Goal: Transaction & Acquisition: Download file/media

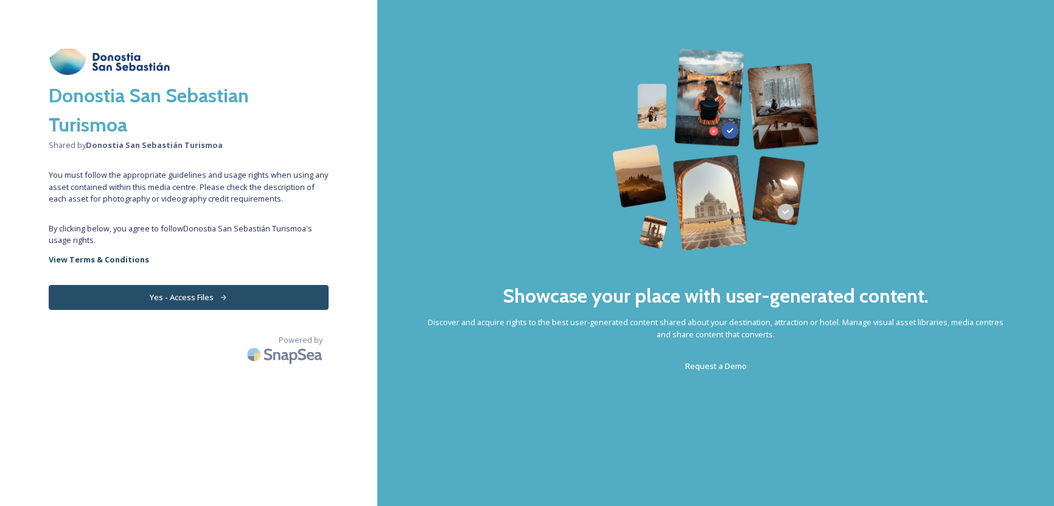
click at [186, 298] on button "Yes - Access Files" at bounding box center [189, 297] width 280 height 25
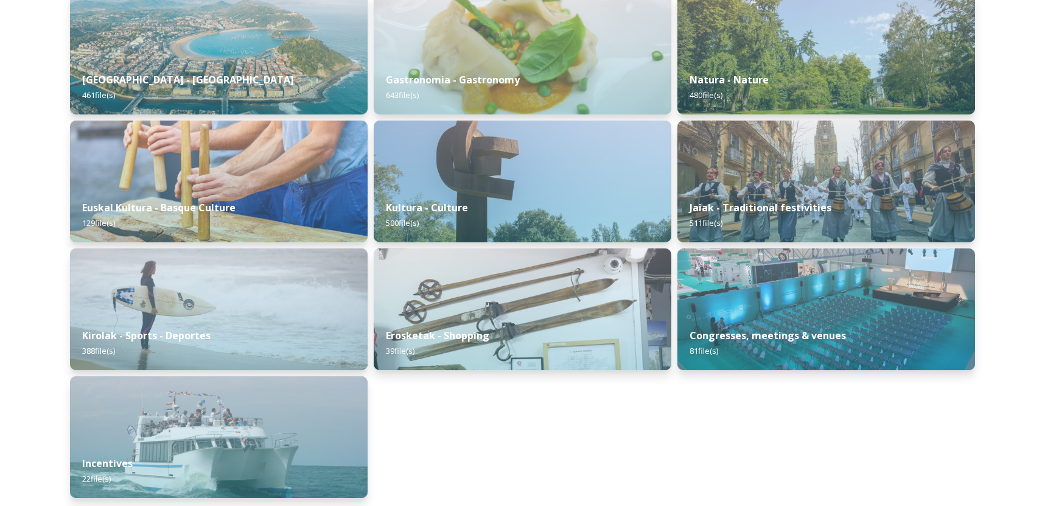
scroll to position [206, 0]
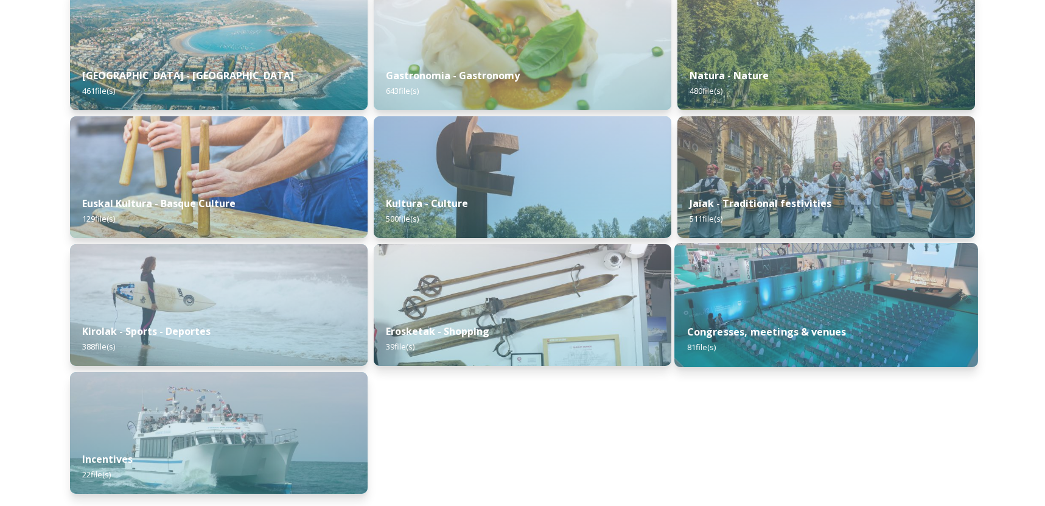
click at [826, 333] on strong "Congresses, meetings & venues" at bounding box center [766, 331] width 159 height 13
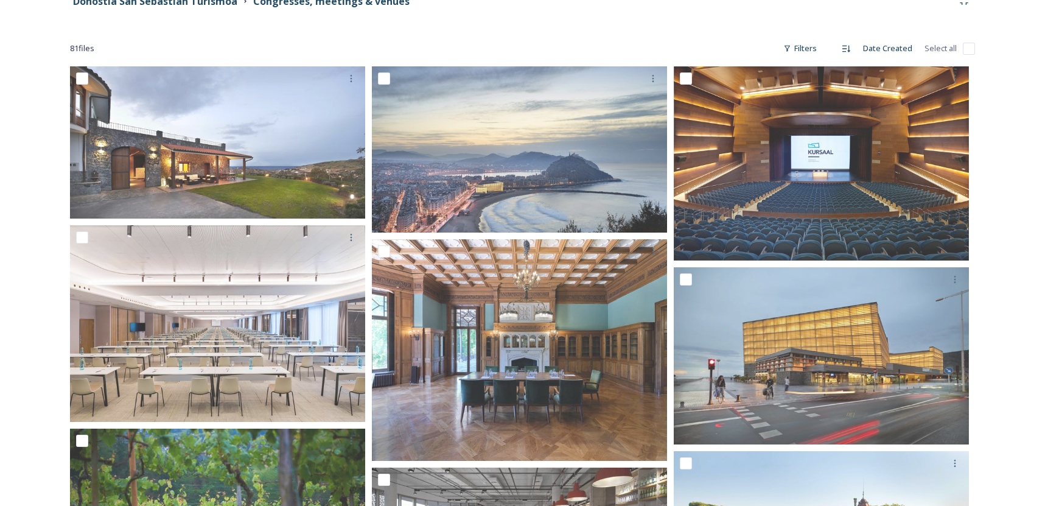
scroll to position [116, 0]
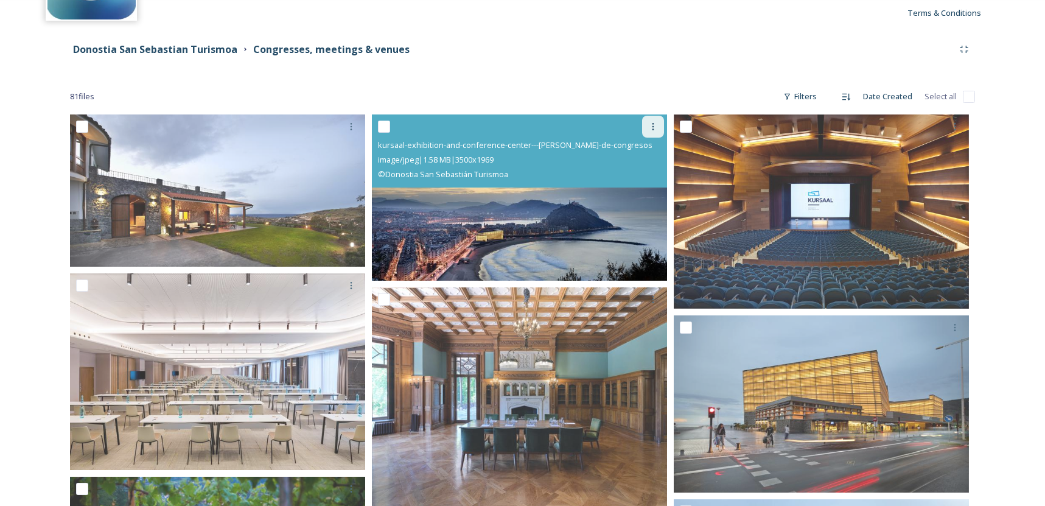
click at [652, 124] on icon at bounding box center [653, 127] width 10 height 10
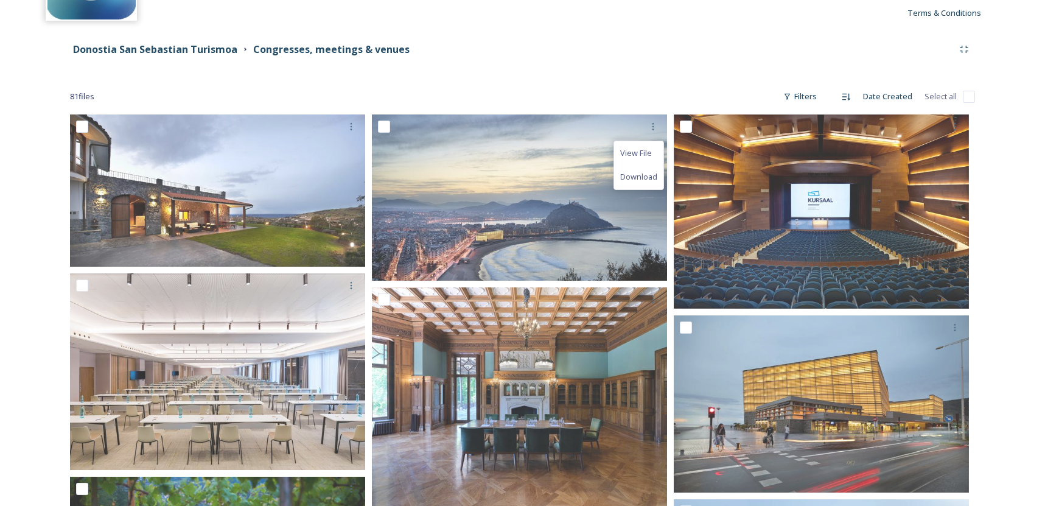
click at [649, 98] on div "81 file s Filters Date Created Select all" at bounding box center [522, 97] width 905 height 24
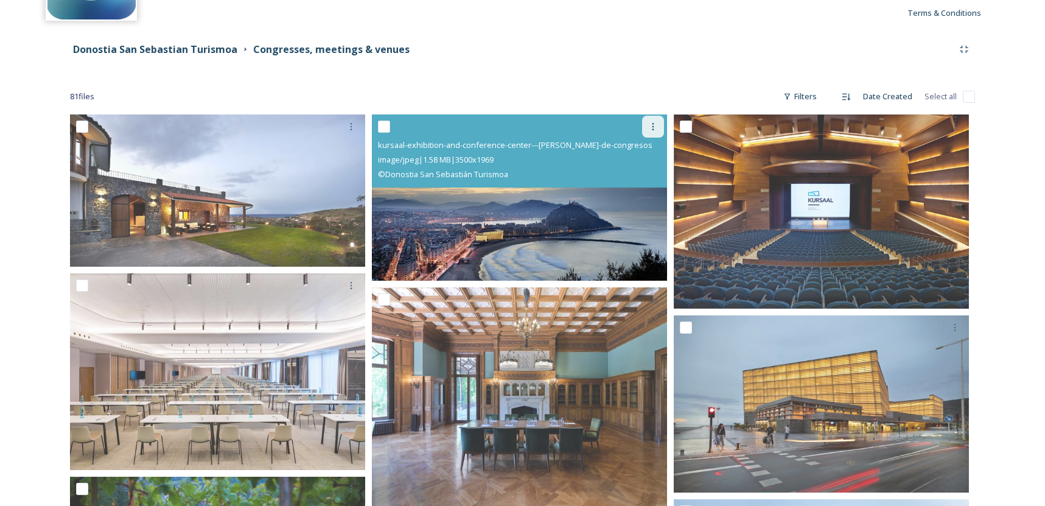
click at [650, 130] on icon at bounding box center [653, 127] width 10 height 10
click at [646, 155] on span "View File" at bounding box center [636, 153] width 32 height 12
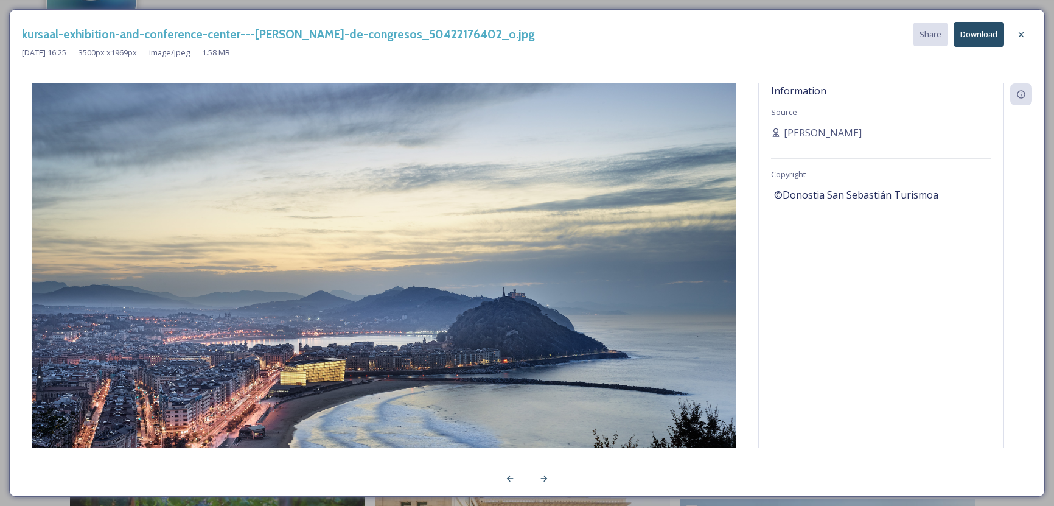
click at [984, 35] on button "Download" at bounding box center [978, 34] width 51 height 25
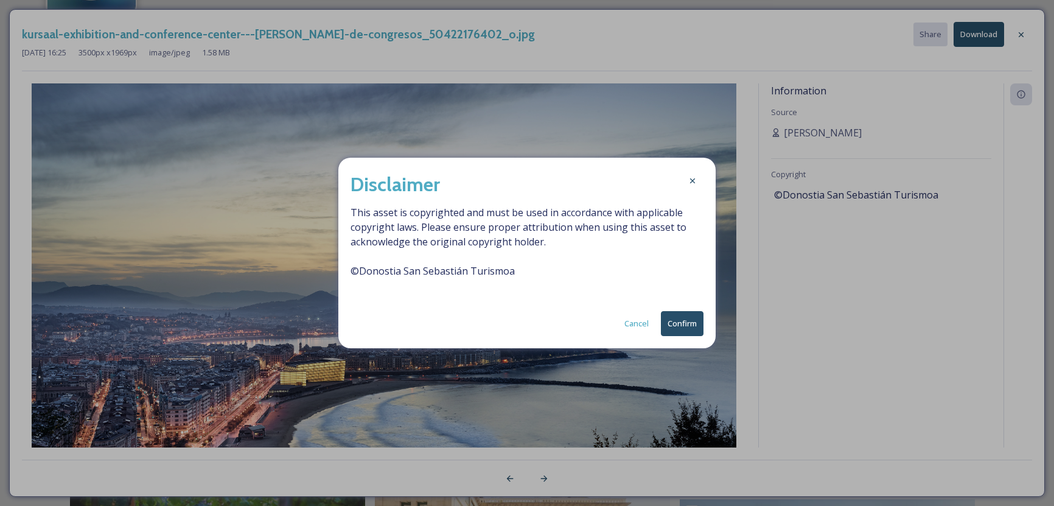
click at [679, 321] on button "Confirm" at bounding box center [682, 323] width 43 height 25
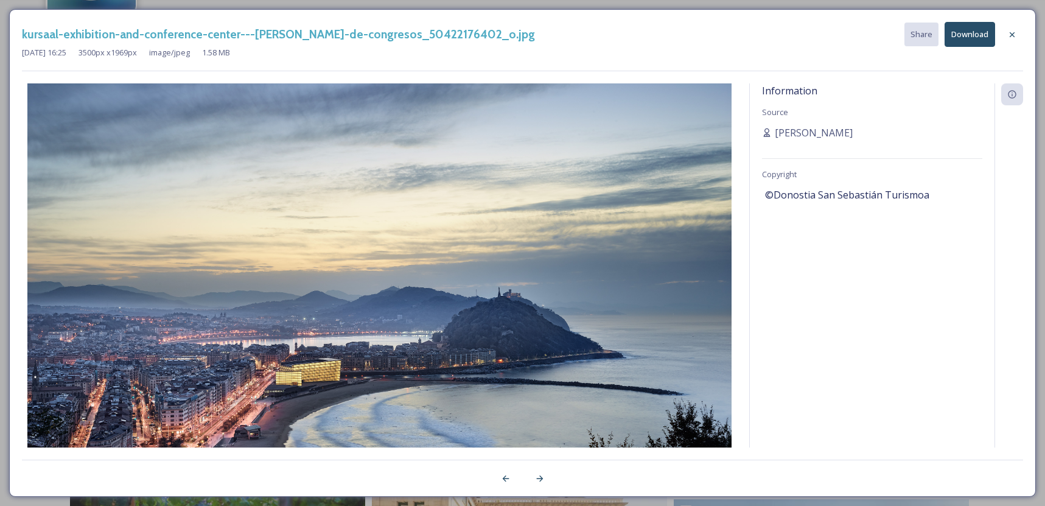
click at [844, 230] on div "Information Source [PERSON_NAME] Copyright ©Donostia San Sebastián Turismoa" at bounding box center [872, 265] width 245 height 364
drag, startPoint x: 933, startPoint y: 197, endPoint x: 764, endPoint y: 197, distance: 168.5
click at [764, 197] on div "Information Source [PERSON_NAME] Copyright ©Donostia San Sebastián Turismoa" at bounding box center [872, 265] width 245 height 364
copy span "©Donostia San Sebastián Turismoa"
